Goal: Check status: Check status

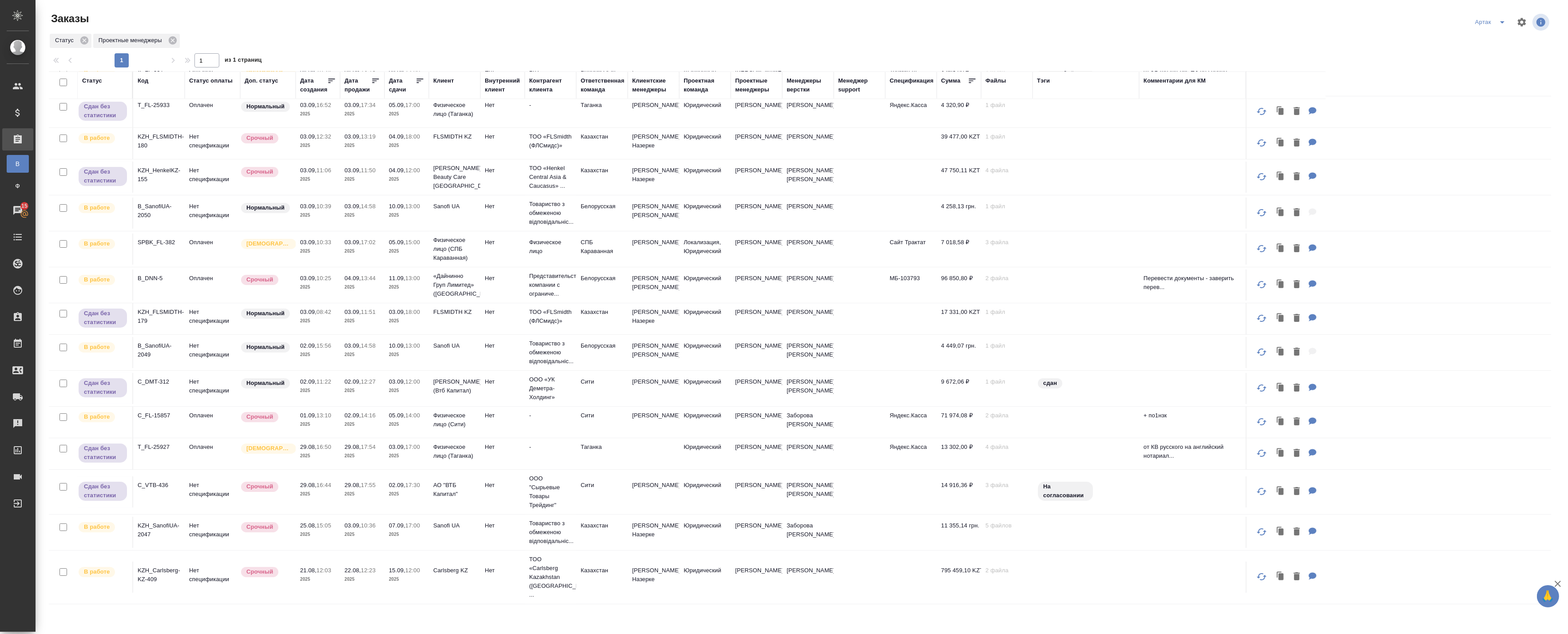
click at [180, 192] on td "KZH_HenkelKZ-155" at bounding box center [159, 176] width 51 height 31
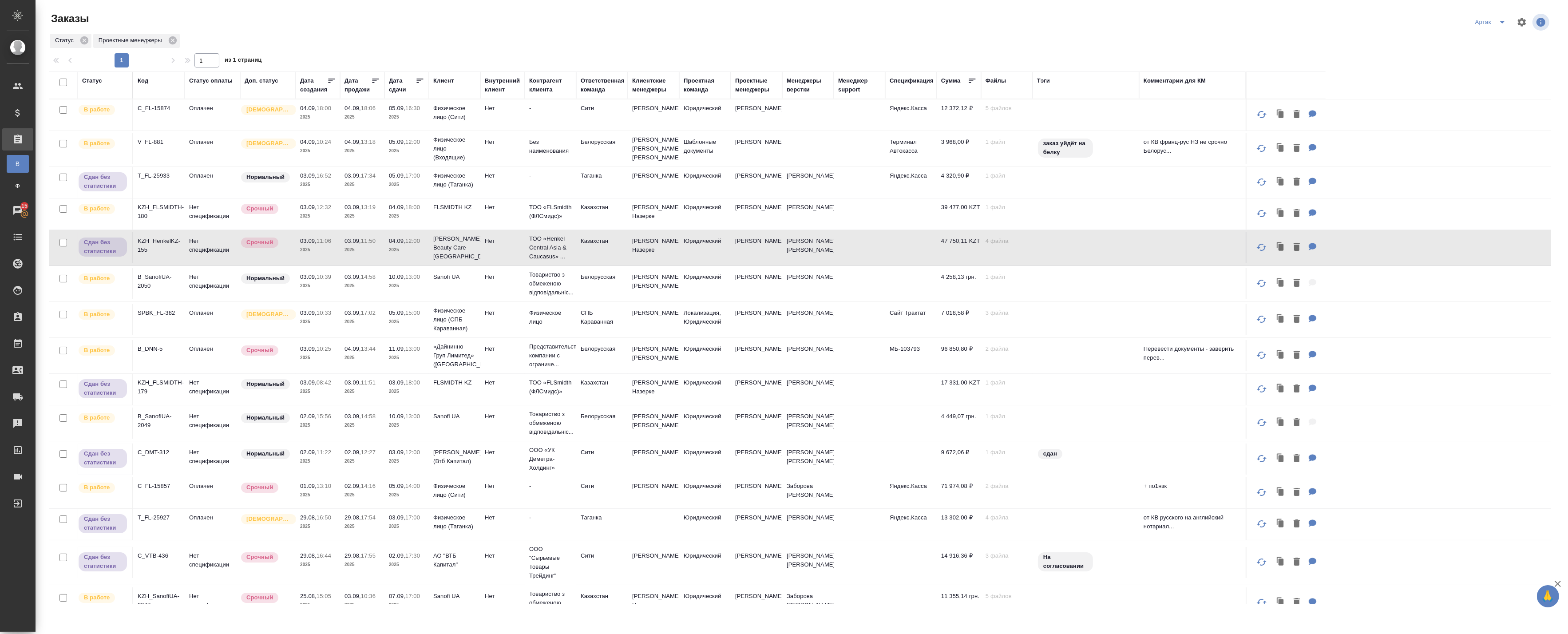
click at [174, 194] on td "T_FL-25933" at bounding box center [159, 182] width 51 height 31
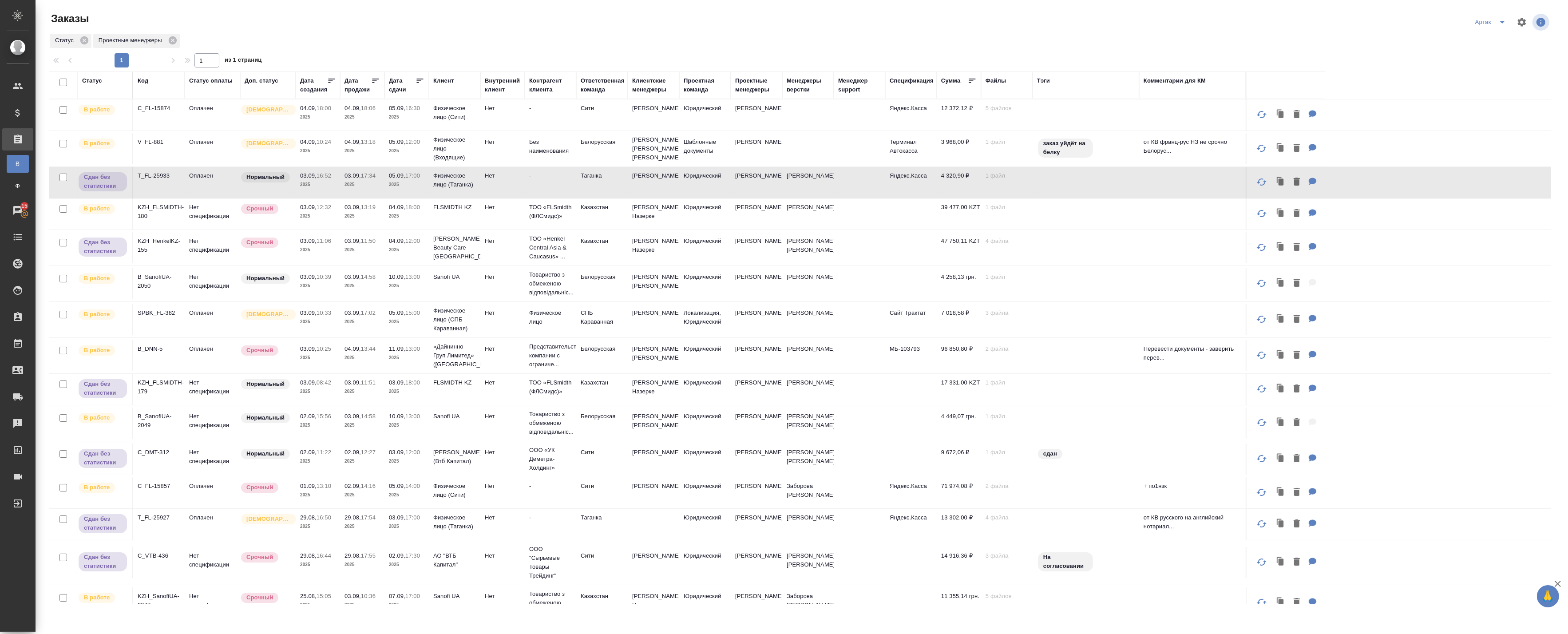
click at [174, 194] on td "T_FL-25933" at bounding box center [159, 182] width 51 height 31
click at [265, 263] on td "Срочный" at bounding box center [268, 247] width 56 height 31
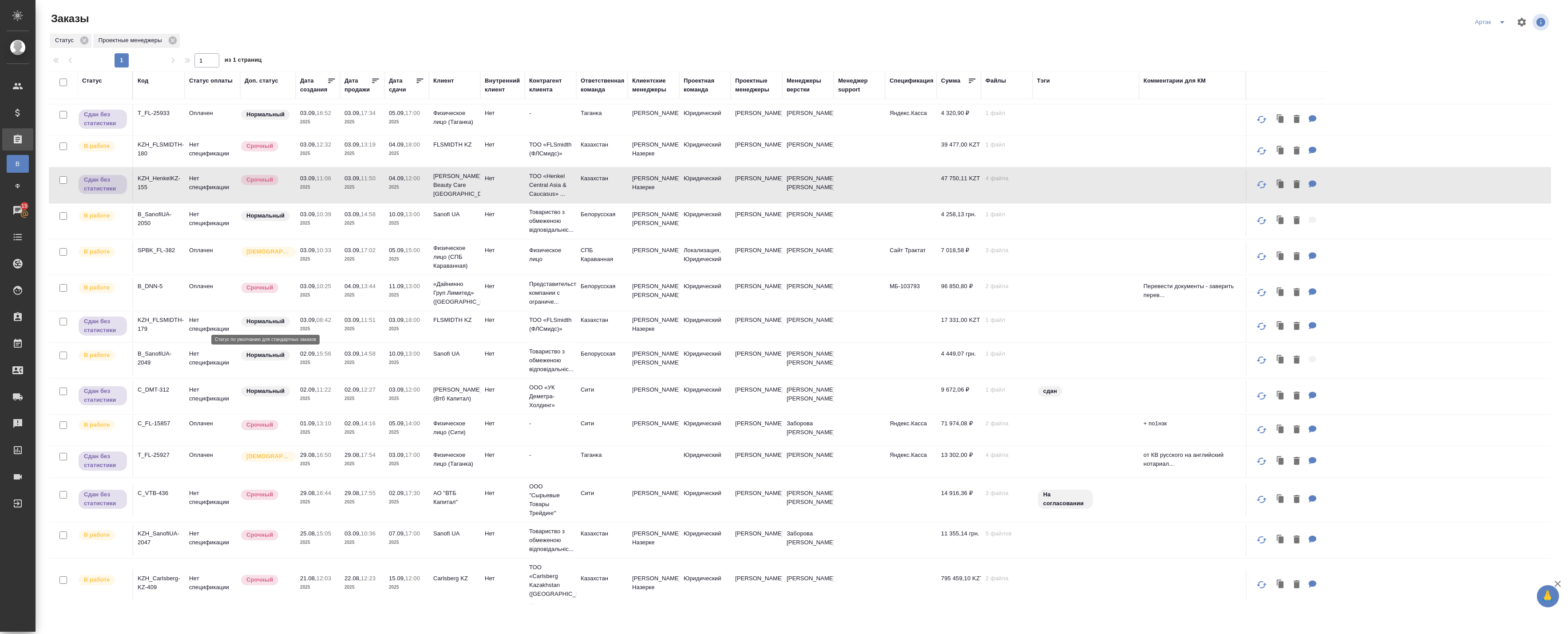
scroll to position [72, 0]
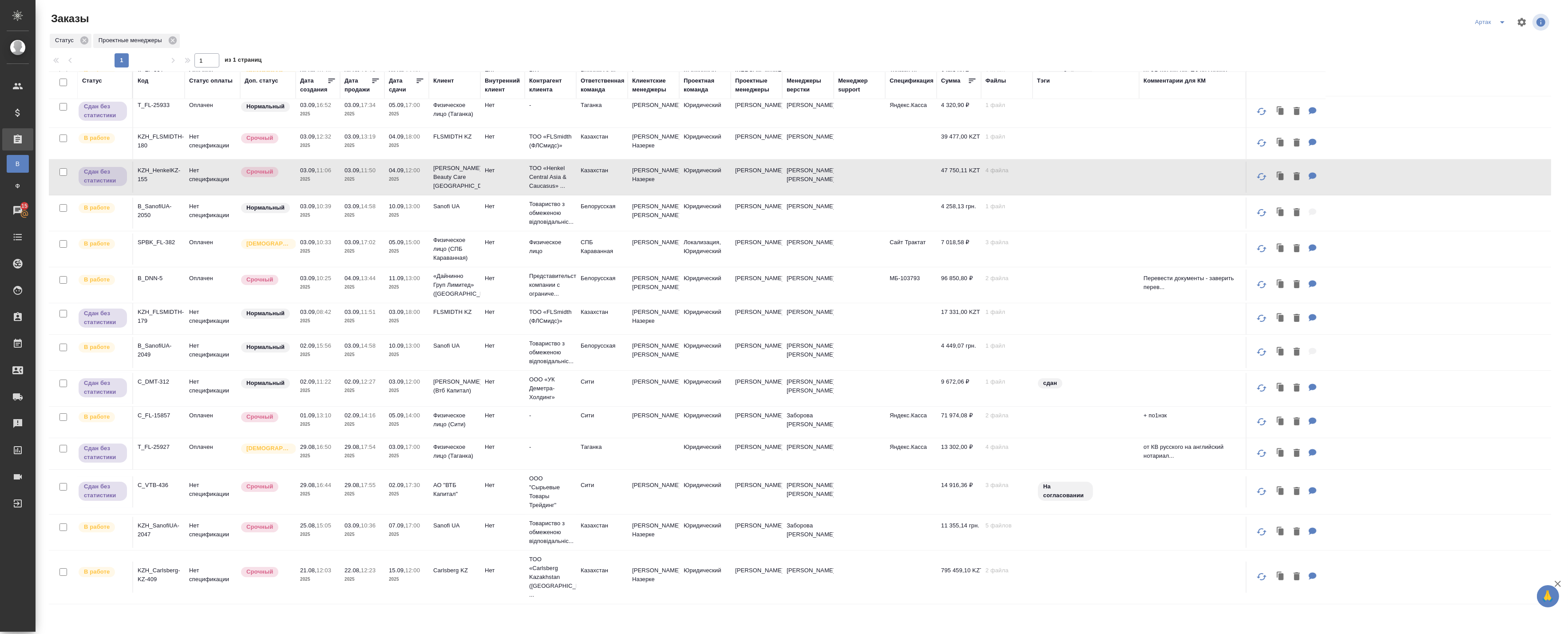
click at [323, 325] on p "2025" at bounding box center [318, 321] width 35 height 9
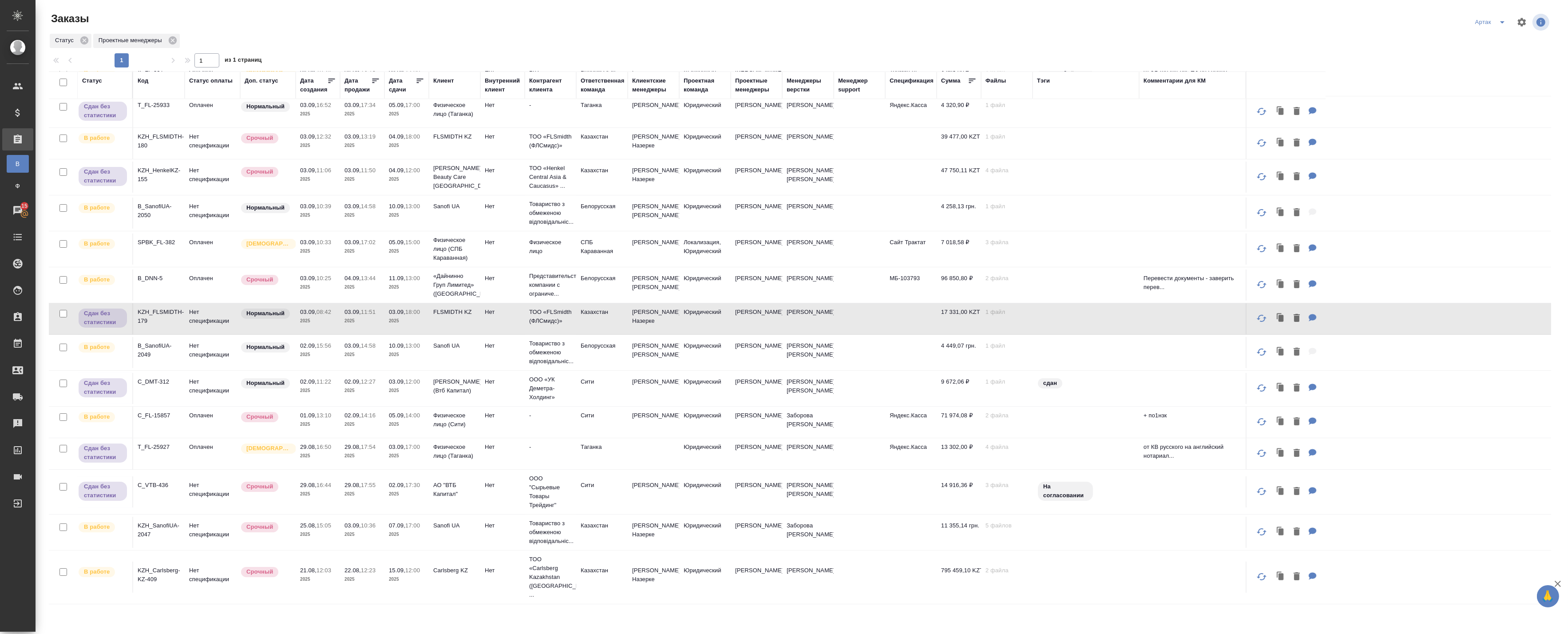
click at [324, 325] on p "2025" at bounding box center [318, 321] width 35 height 9
click at [364, 395] on p "2025" at bounding box center [362, 391] width 35 height 9
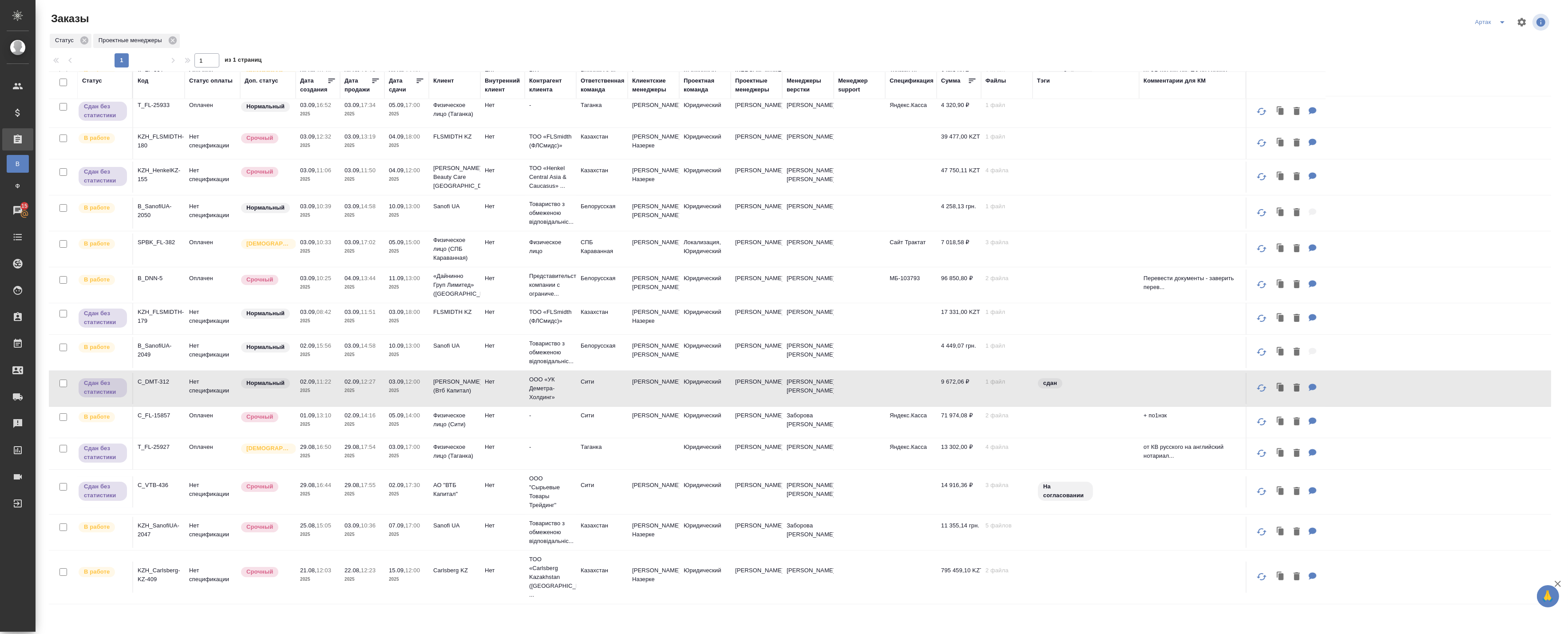
click at [364, 395] on p "2025" at bounding box center [362, 391] width 35 height 9
click at [336, 469] on td "29.08, 16:50 2025" at bounding box center [318, 453] width 44 height 31
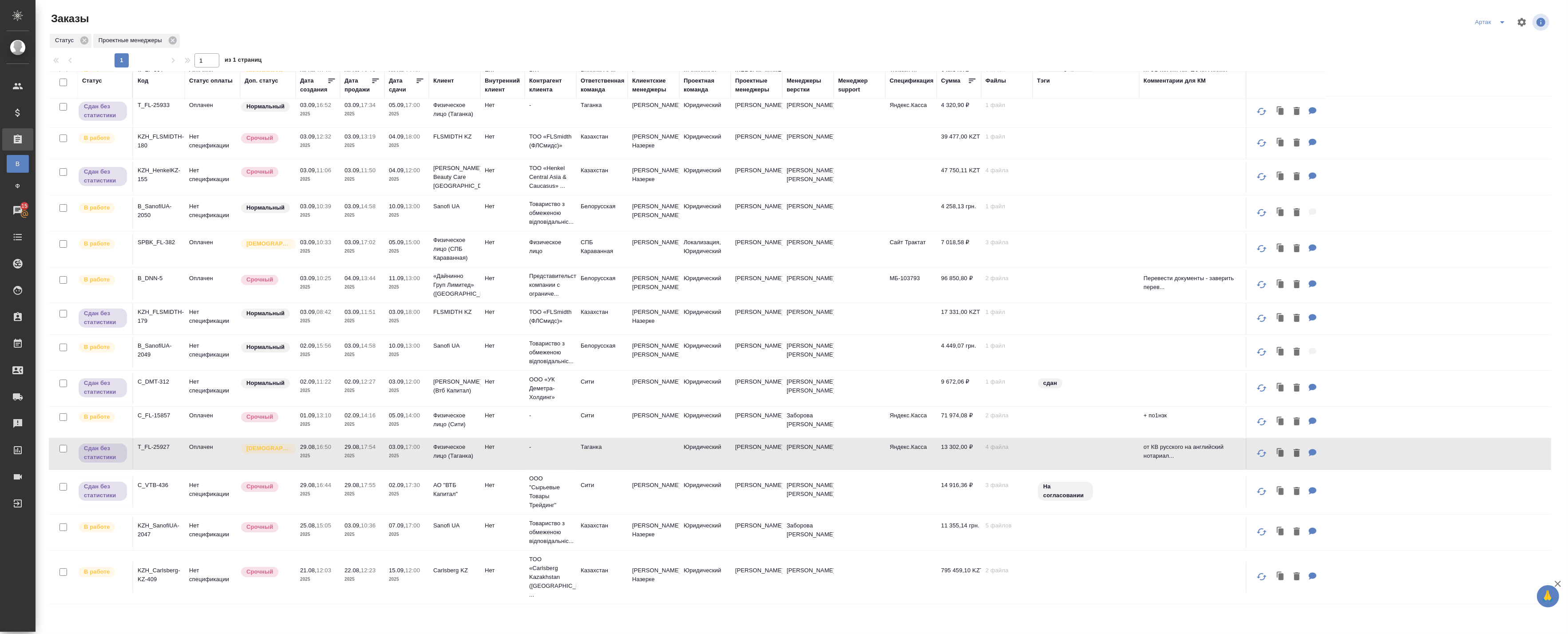
click at [336, 469] on td "29.08, 16:50 2025" at bounding box center [318, 453] width 44 height 31
click at [314, 488] on p "29.08," at bounding box center [308, 485] width 17 height 7
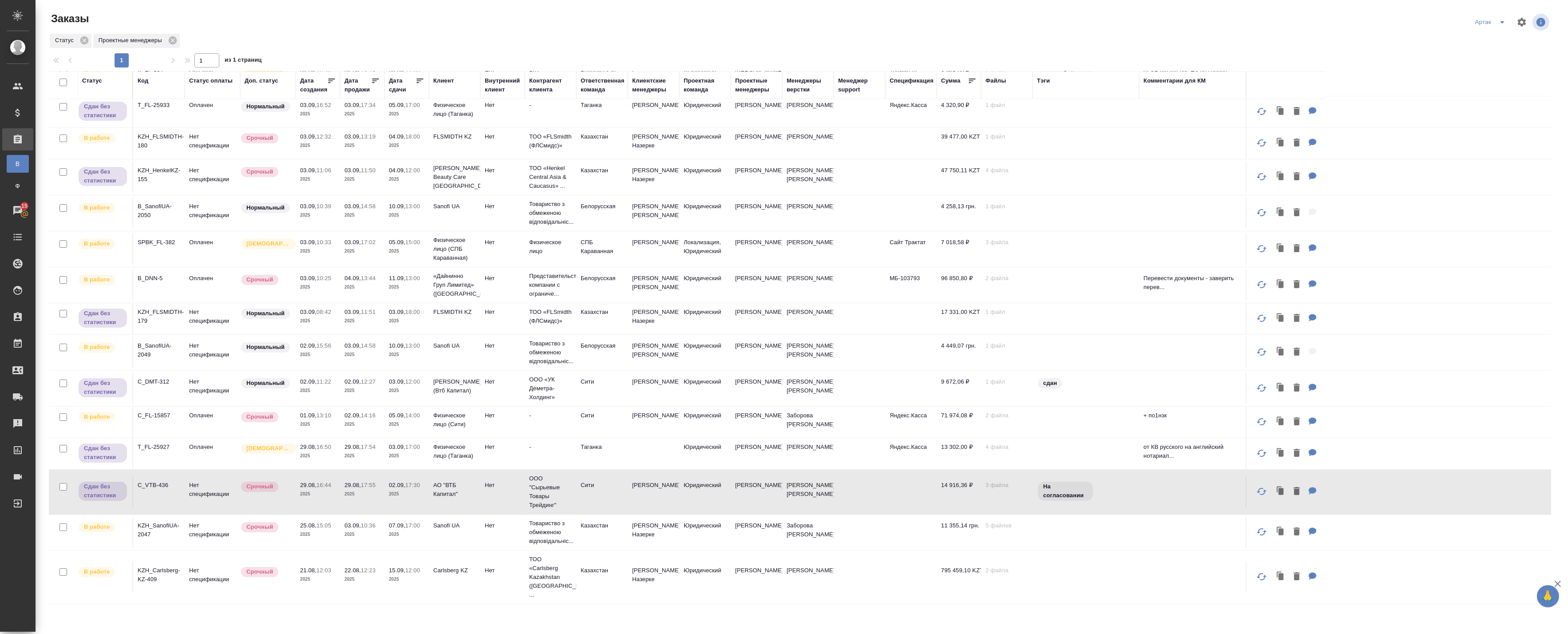
click at [317, 507] on td "29.08, 16:44 2025" at bounding box center [318, 492] width 44 height 31
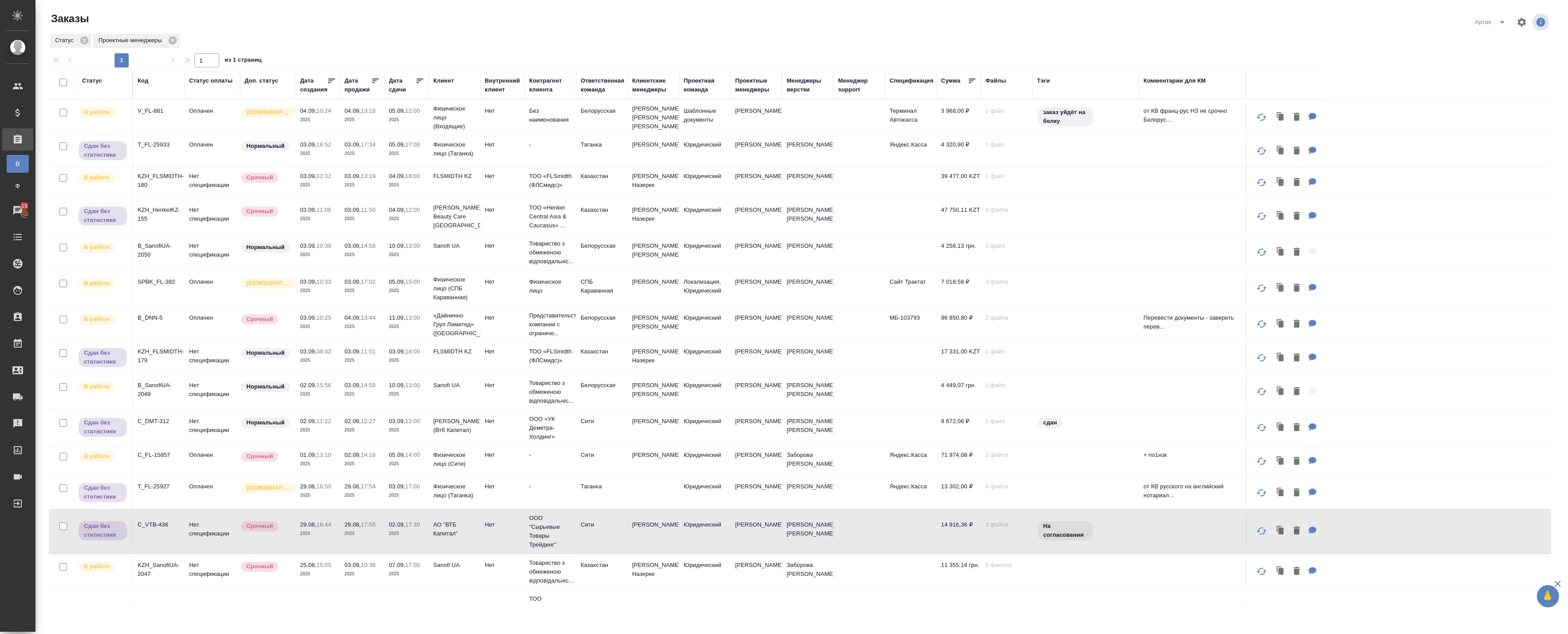
scroll to position [0, 0]
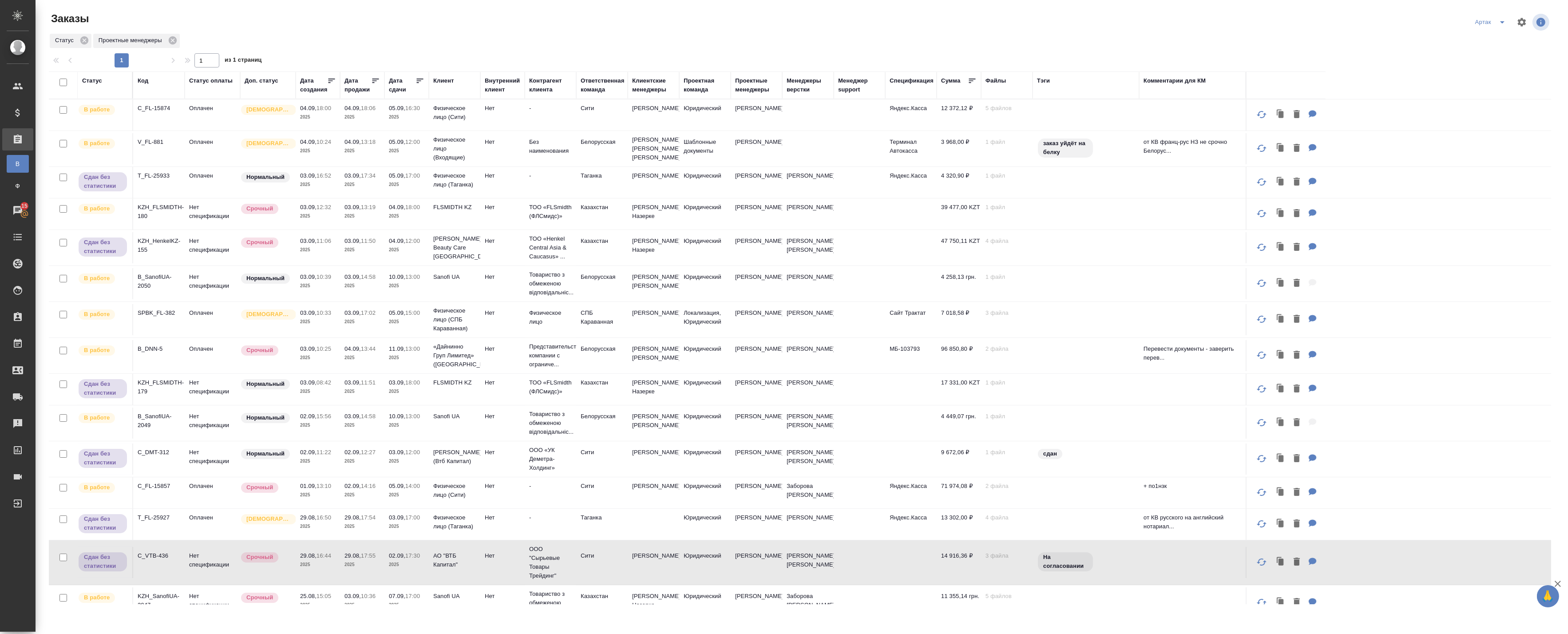
click at [416, 77] on icon at bounding box center [420, 81] width 9 height 9
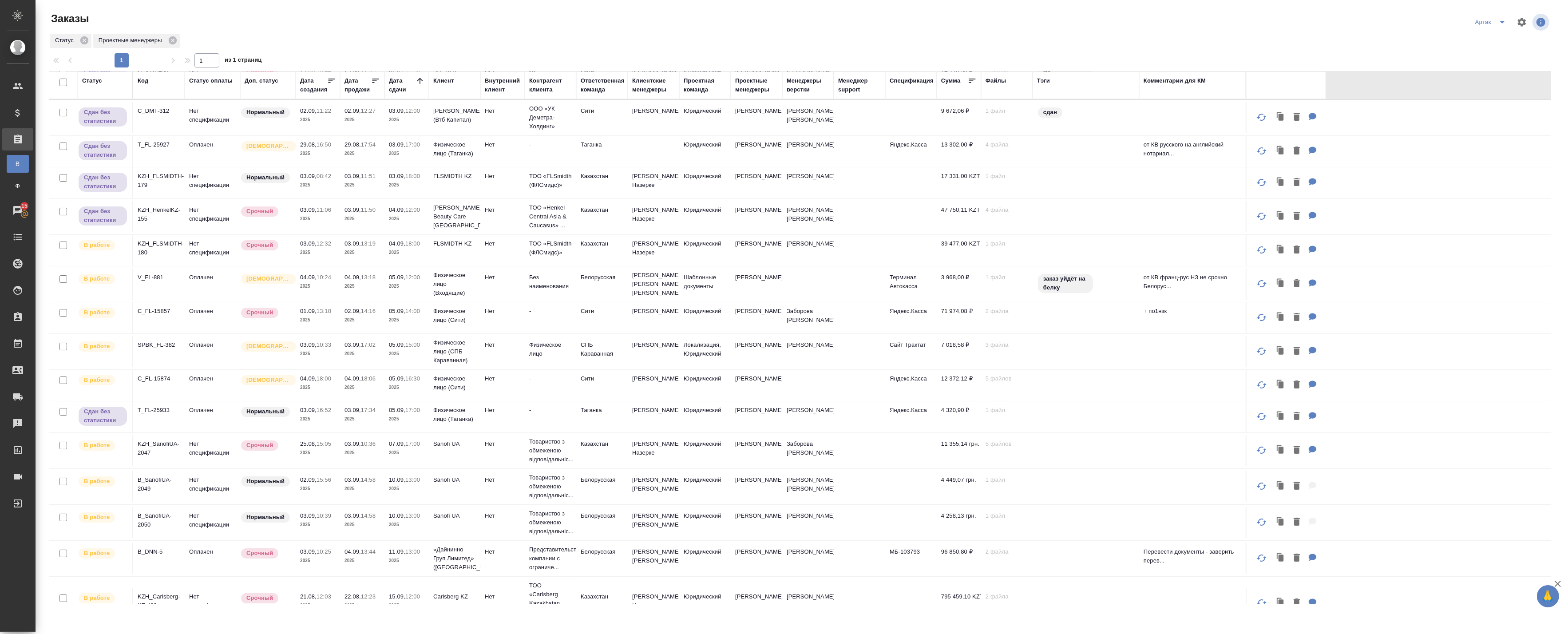
scroll to position [49, 0]
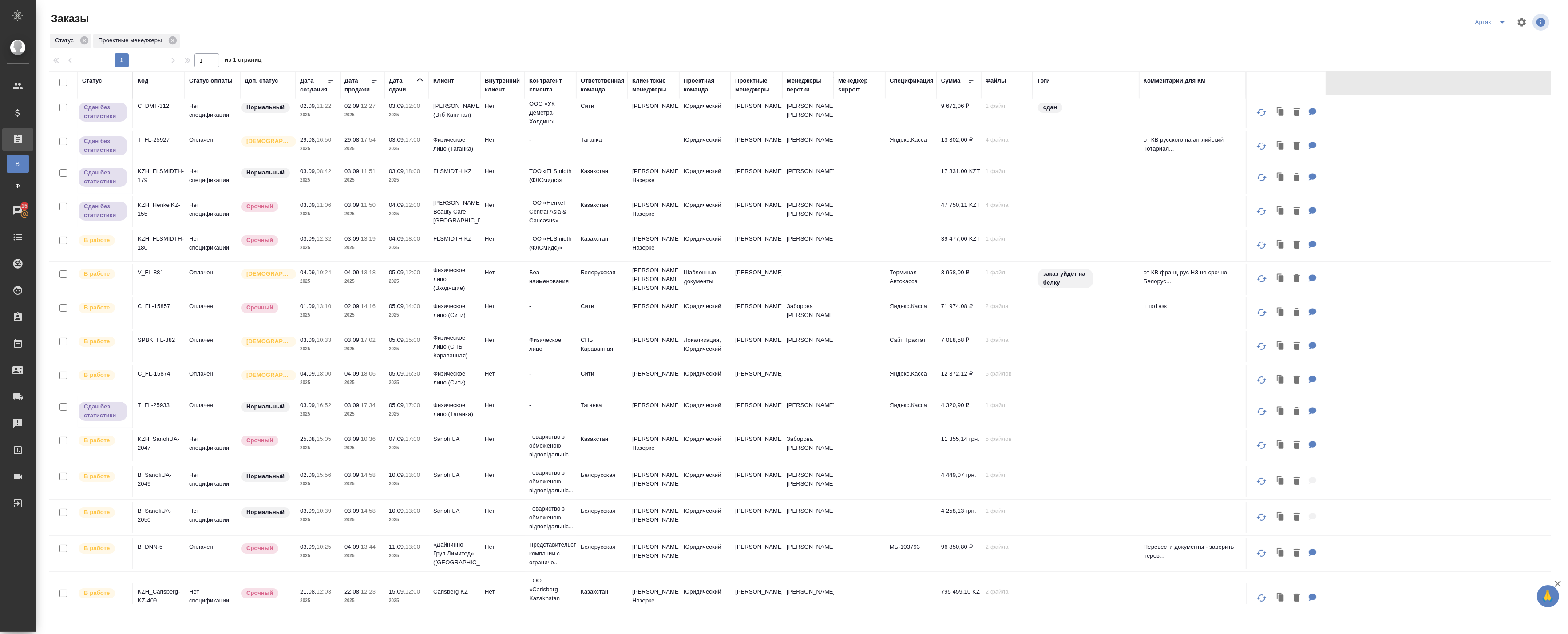
click at [363, 246] on p "2025" at bounding box center [362, 248] width 35 height 9
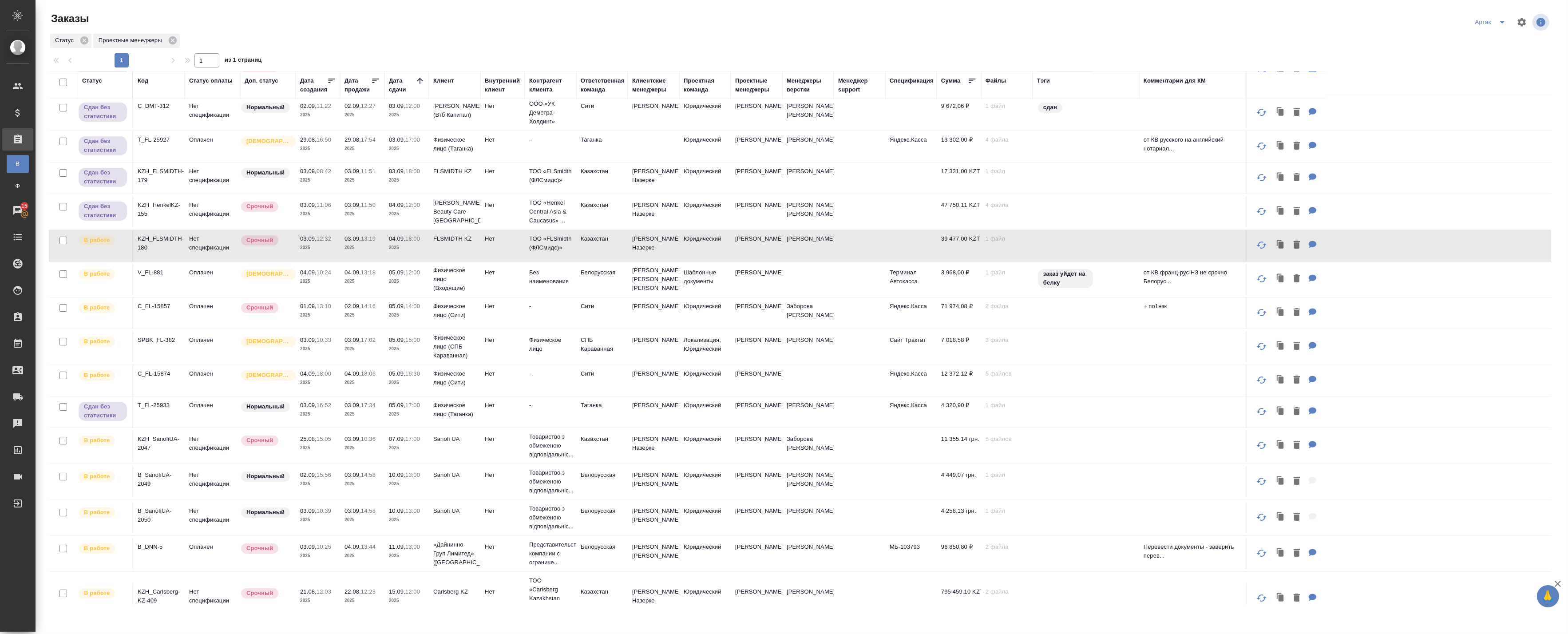
click at [354, 247] on p "2025" at bounding box center [362, 248] width 35 height 9
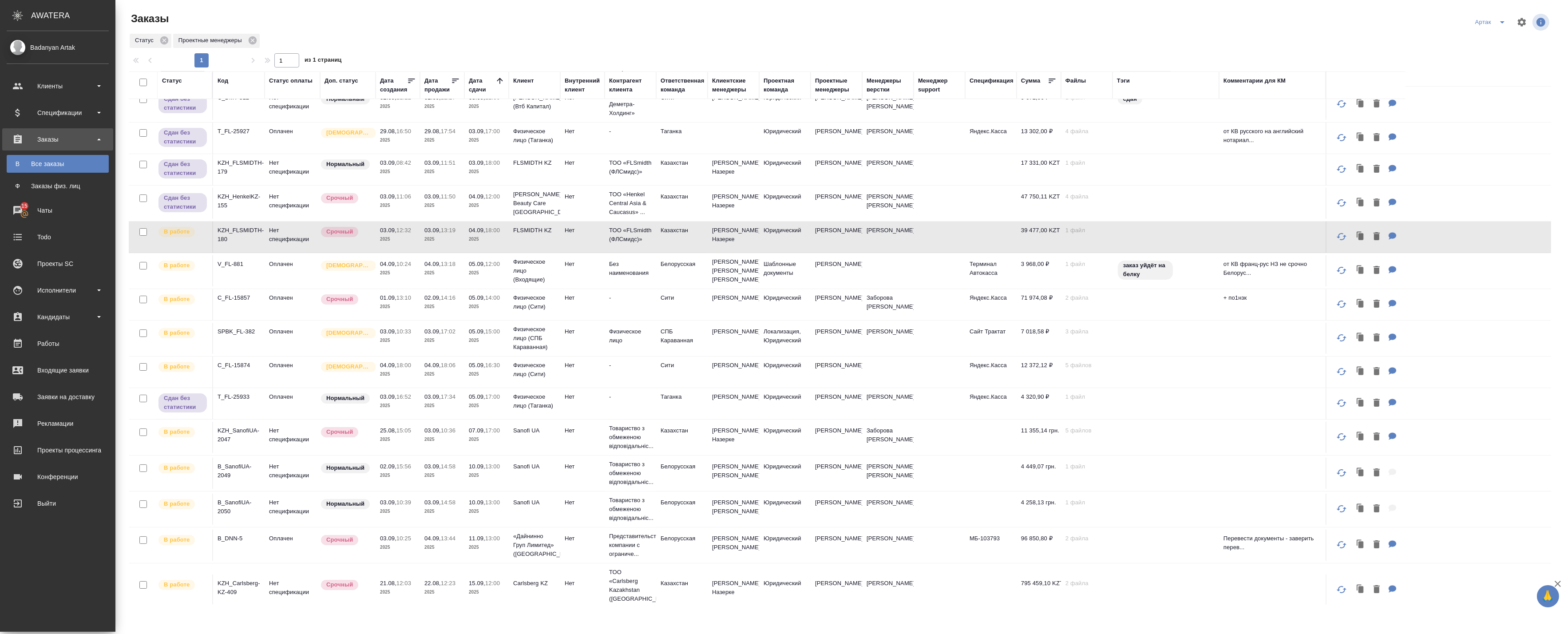
scroll to position [72, 0]
